Goal: Navigation & Orientation: Locate item on page

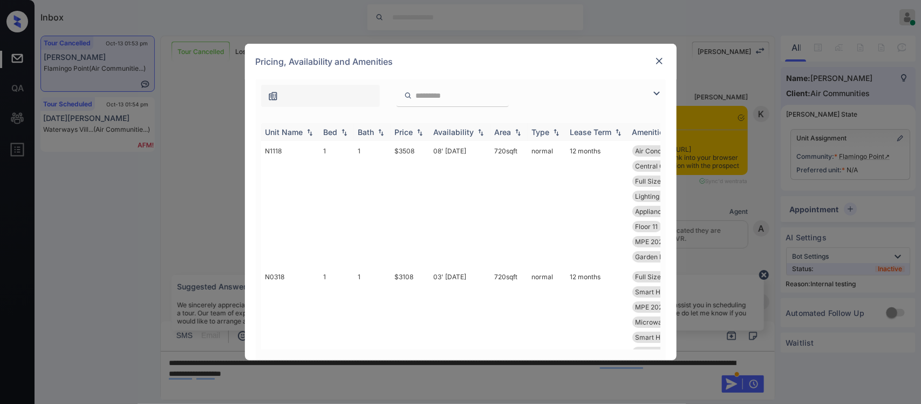
scroll to position [10703, 0]
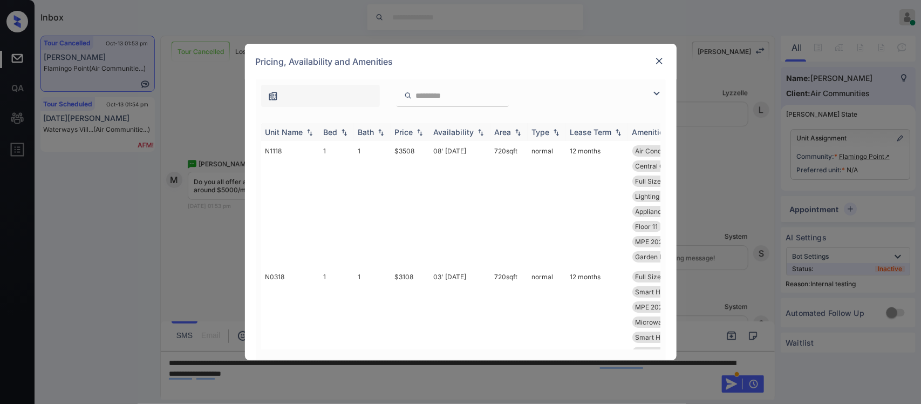
click at [419, 131] on img at bounding box center [419, 132] width 11 height 8
click at [657, 140] on div "Unit Name Bed Bath Price Availability Area Type Lease Term Amenities N1118 1 1 …" at bounding box center [461, 236] width 410 height 248
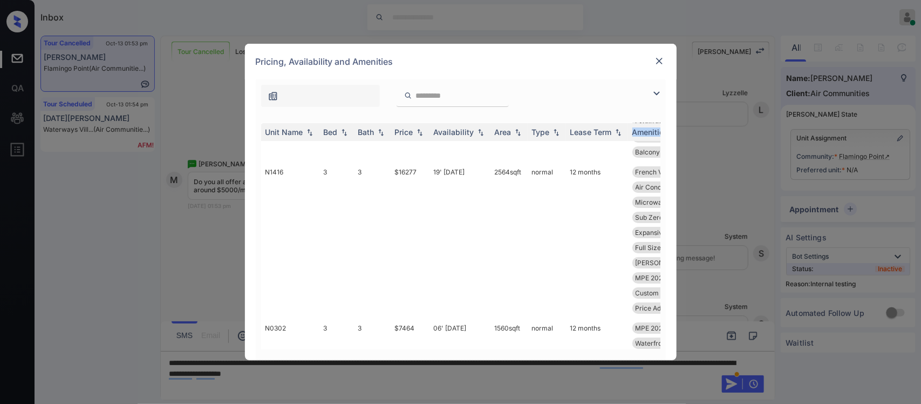
scroll to position [3688, 0]
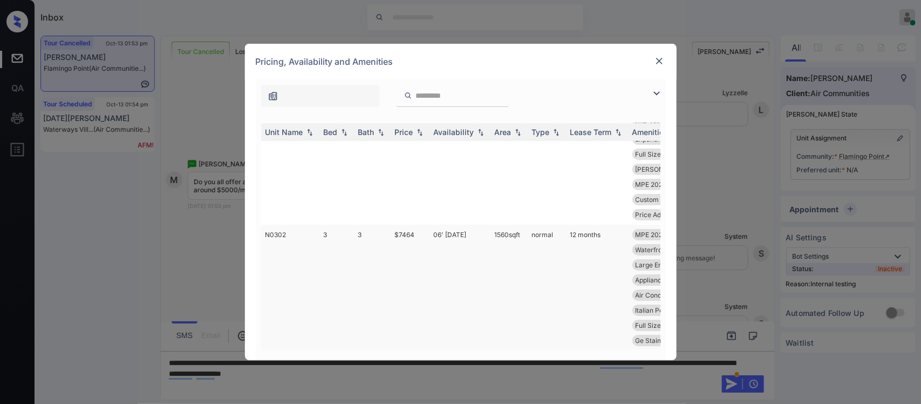
click at [536, 269] on td "normal" at bounding box center [547, 302] width 38 height 156
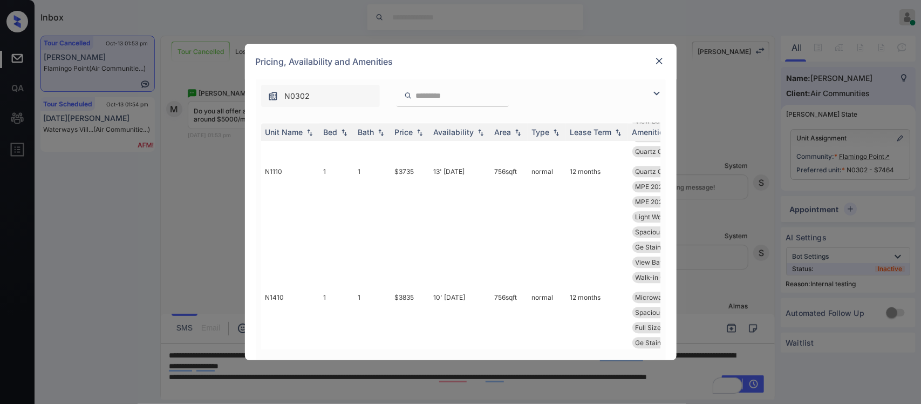
scroll to position [0, 0]
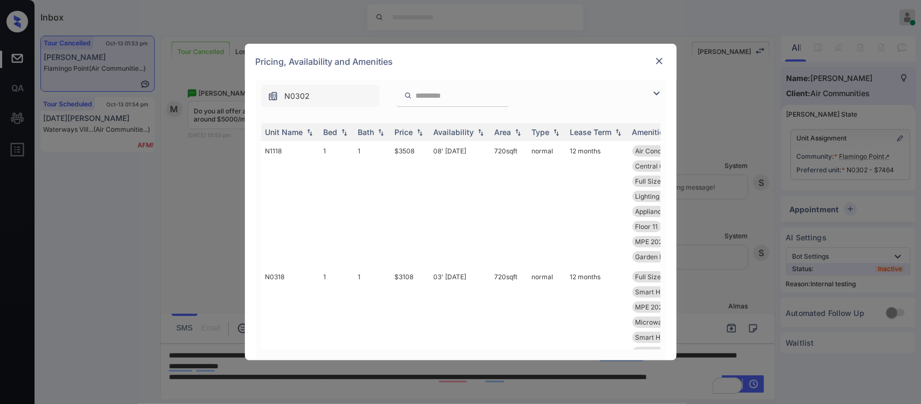
click at [657, 60] on img at bounding box center [659, 61] width 11 height 11
